Goal: Navigation & Orientation: Find specific page/section

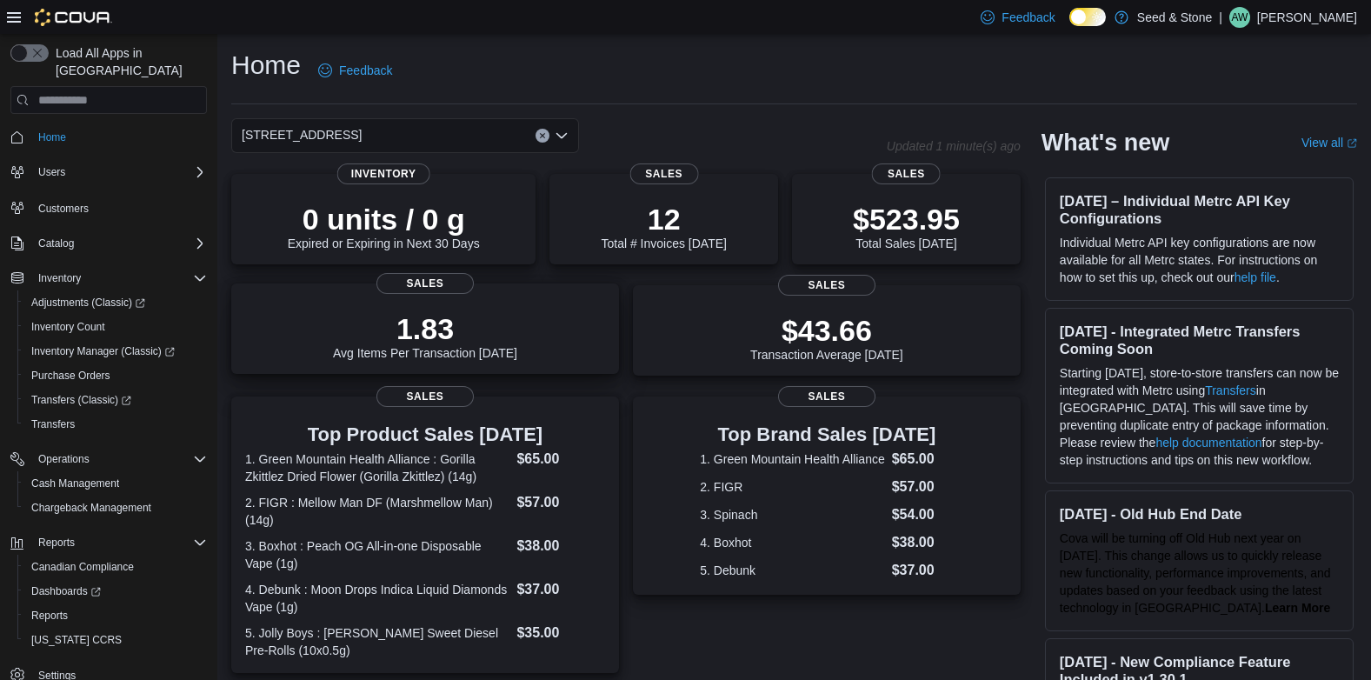
click at [509, 297] on div "1.83 Avg Items Per Transaction [DATE] Sales" at bounding box center [425, 328] width 388 height 90
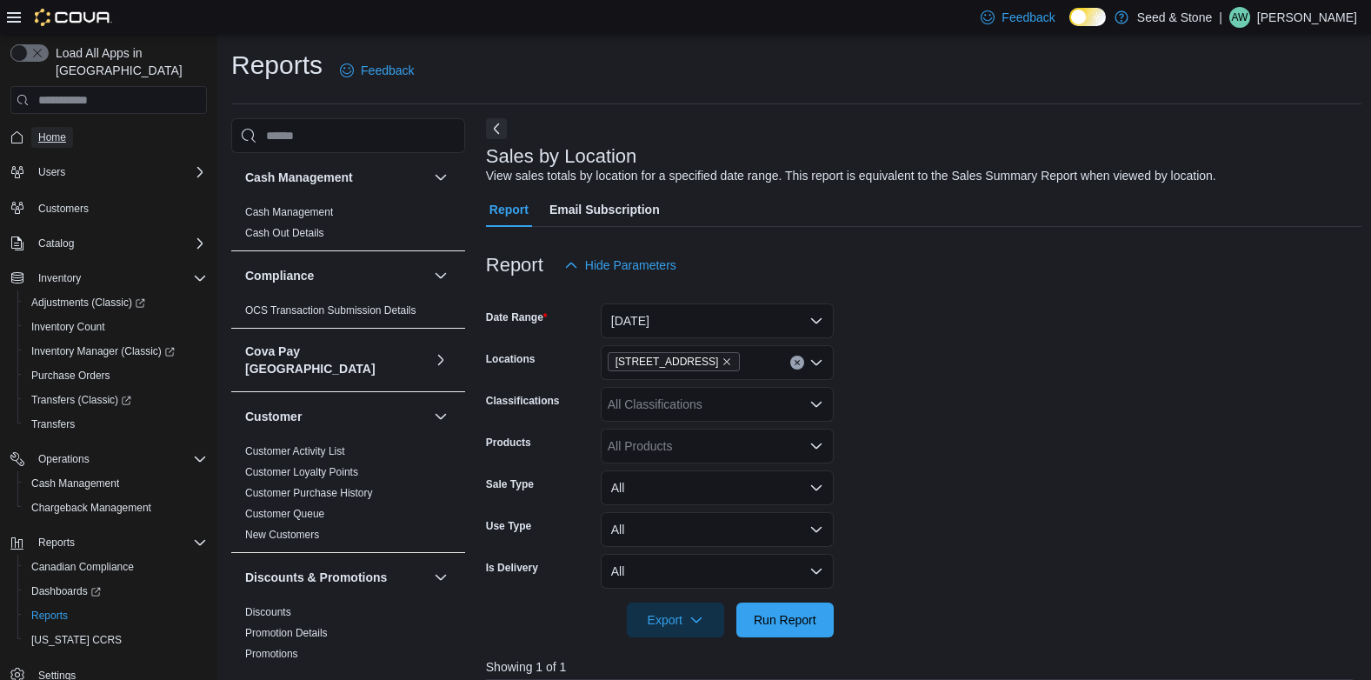
click at [43, 130] on span "Home" at bounding box center [52, 137] width 28 height 14
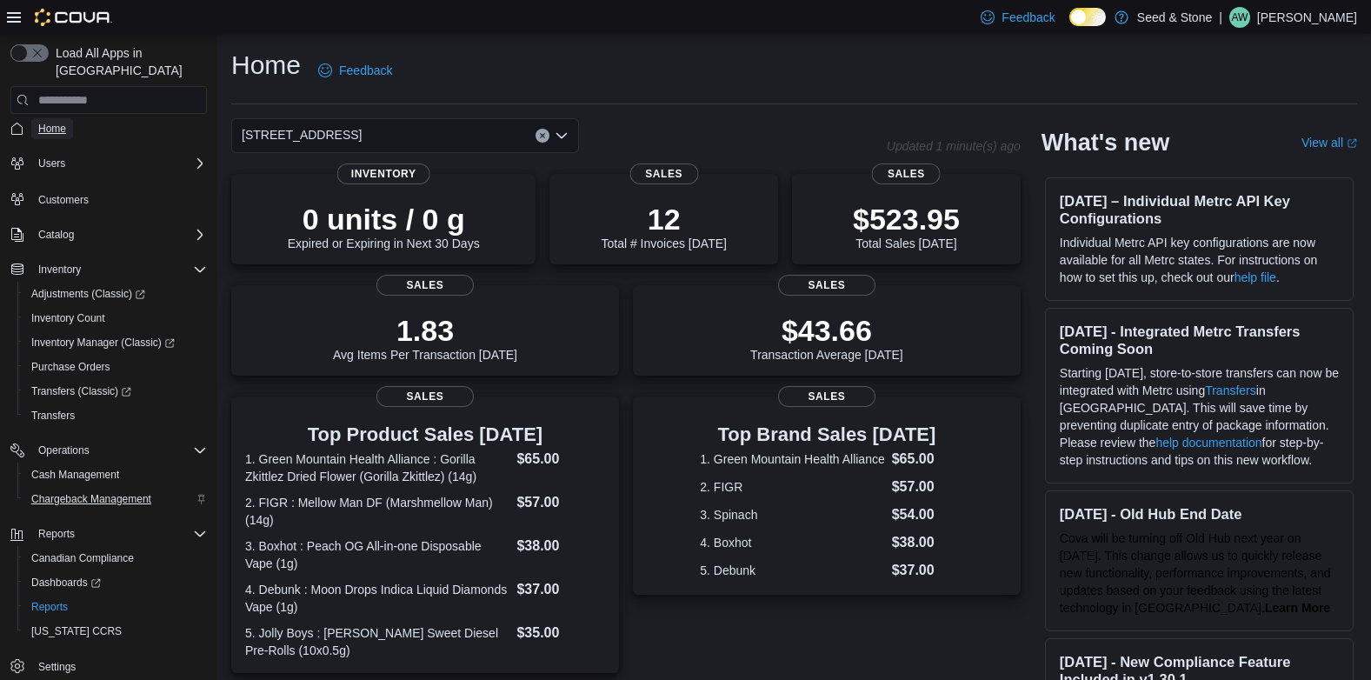
scroll to position [10, 0]
click at [75, 574] on span "Dashboards" at bounding box center [66, 581] width 70 height 14
